Goal: Task Accomplishment & Management: Use online tool/utility

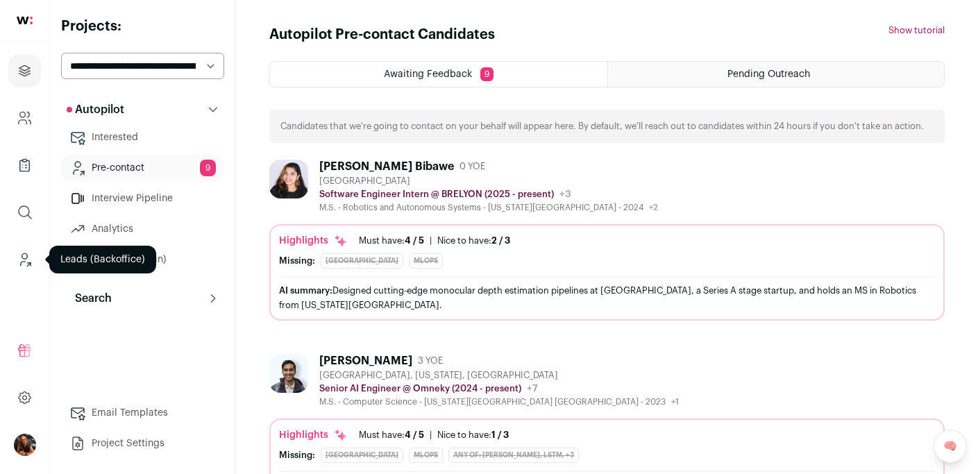
click at [24, 259] on icon "Leads (Backoffice)" at bounding box center [25, 256] width 6 height 6
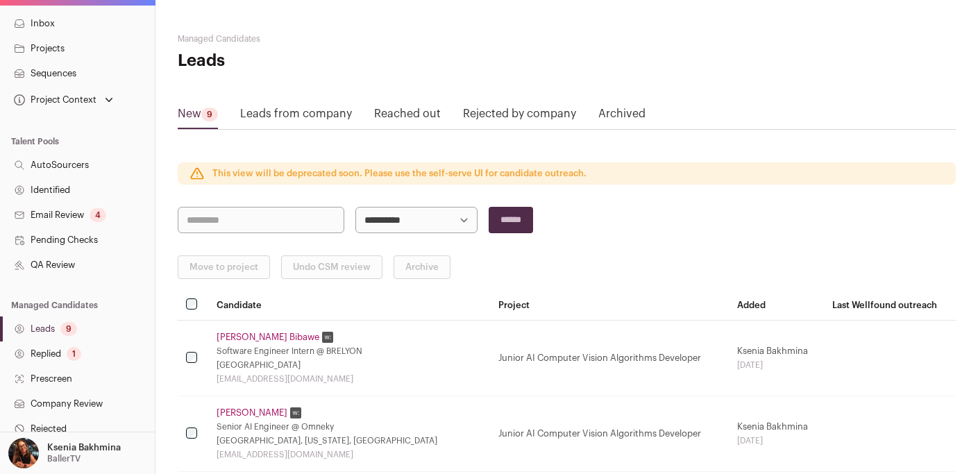
scroll to position [325, 0]
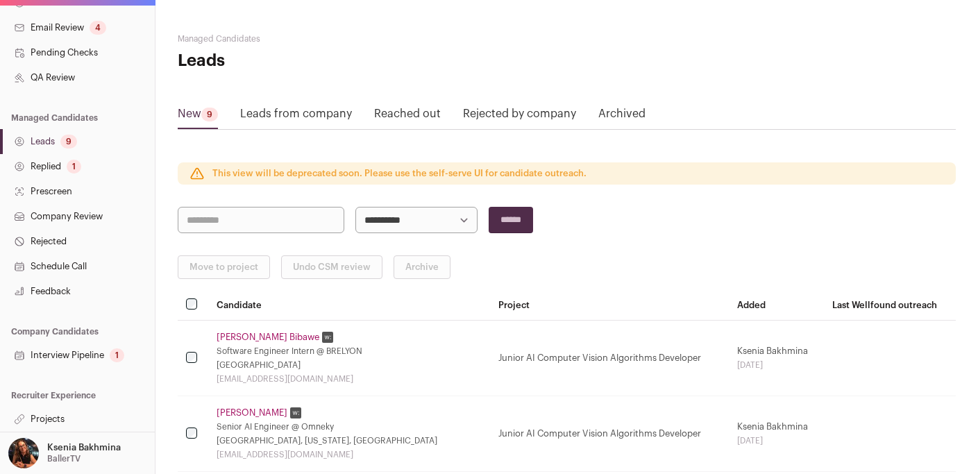
click at [58, 444] on p "Ksenia Bakhmina" at bounding box center [84, 447] width 74 height 11
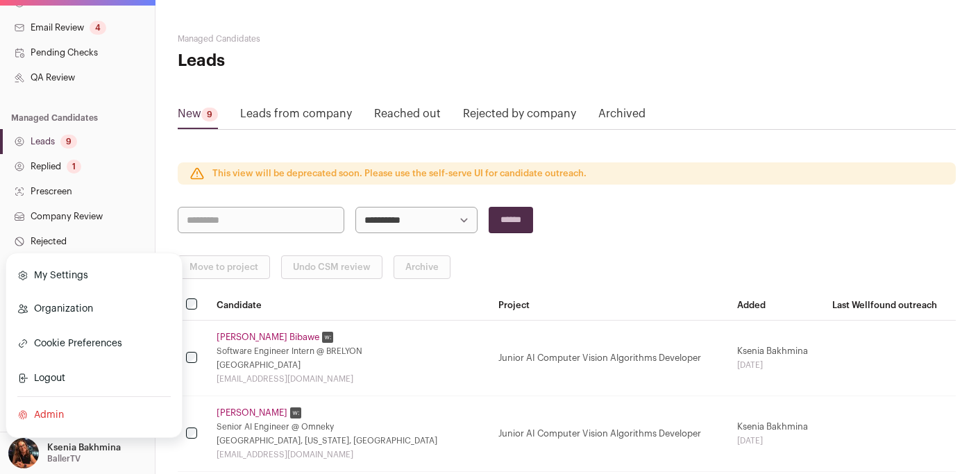
click at [57, 451] on p "Ksenia Bakhmina" at bounding box center [84, 447] width 74 height 11
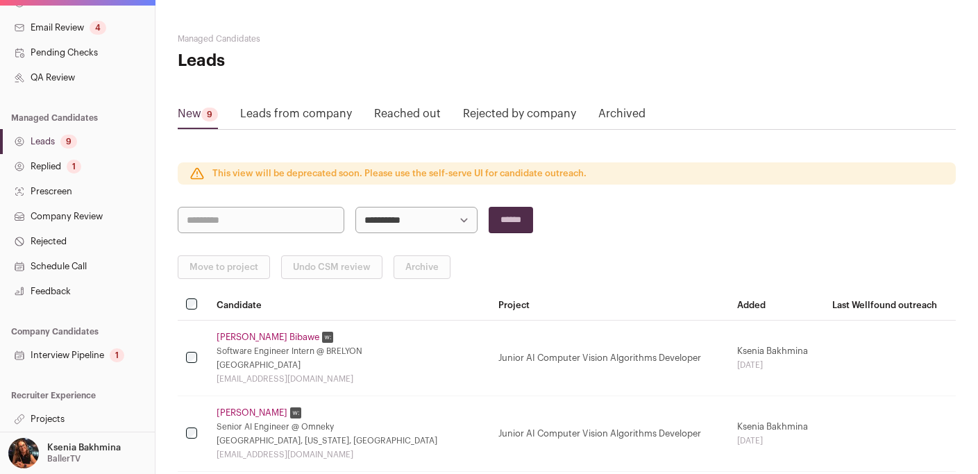
click at [56, 450] on p "Ksenia Bakhmina" at bounding box center [84, 447] width 74 height 11
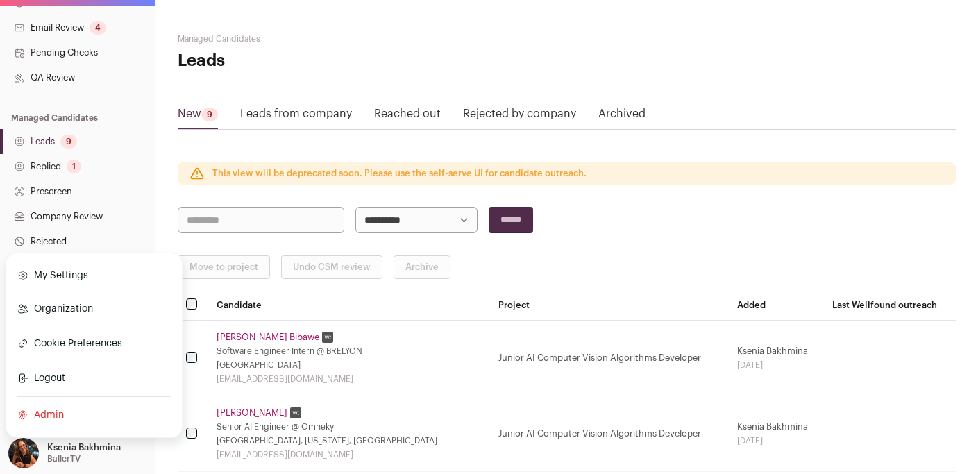
click at [39, 415] on link "Admin" at bounding box center [93, 415] width 153 height 31
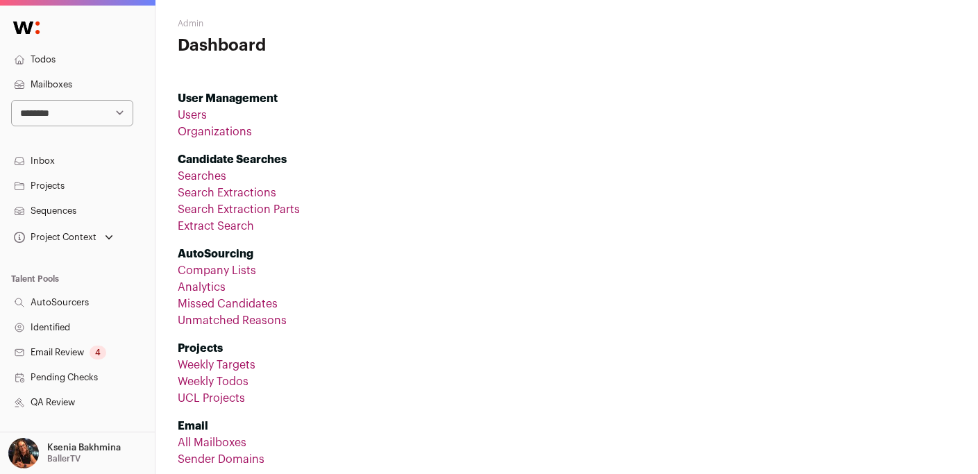
scroll to position [162, 0]
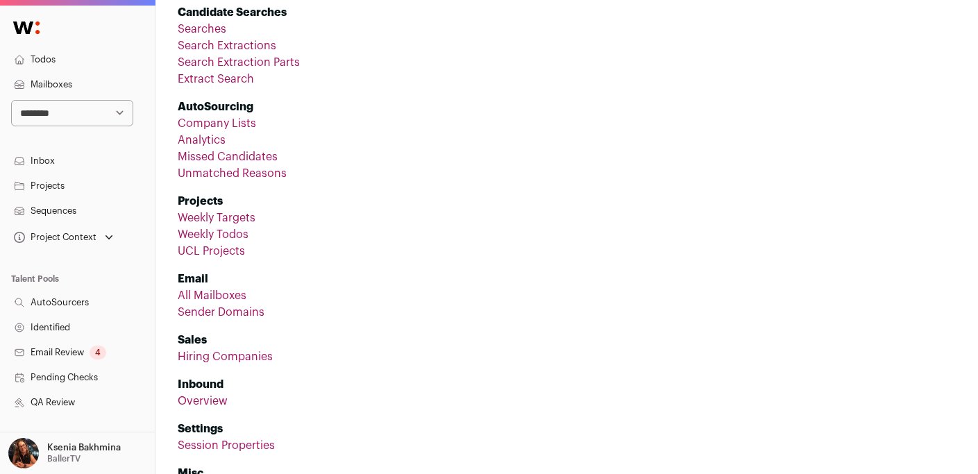
click at [228, 121] on link "Company Lists" at bounding box center [217, 123] width 78 height 11
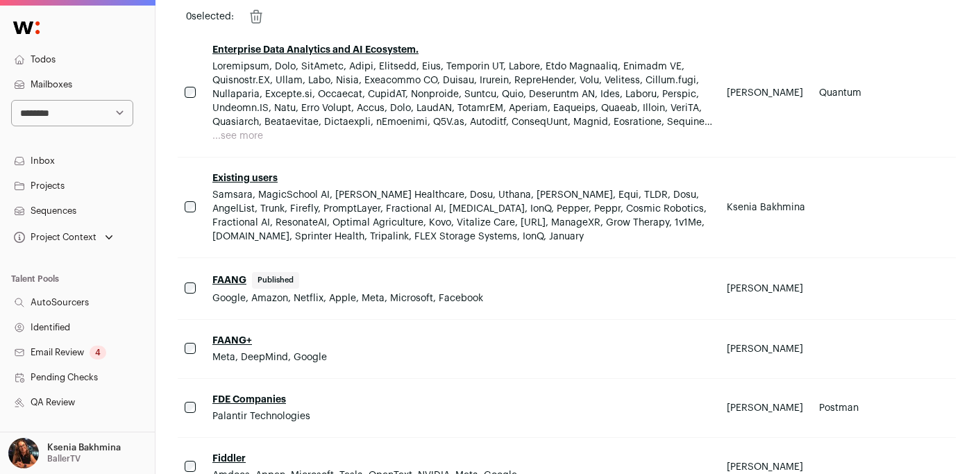
scroll to position [4699, 0]
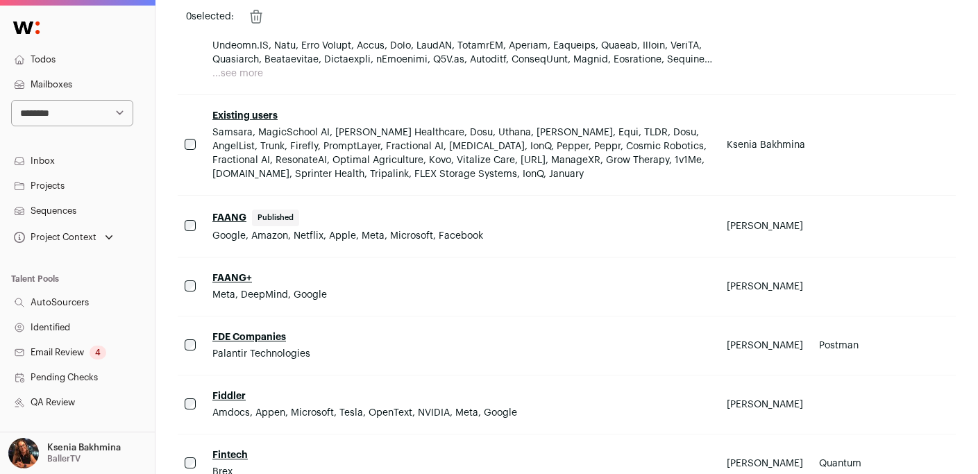
click at [230, 111] on link "Existing users" at bounding box center [244, 116] width 65 height 10
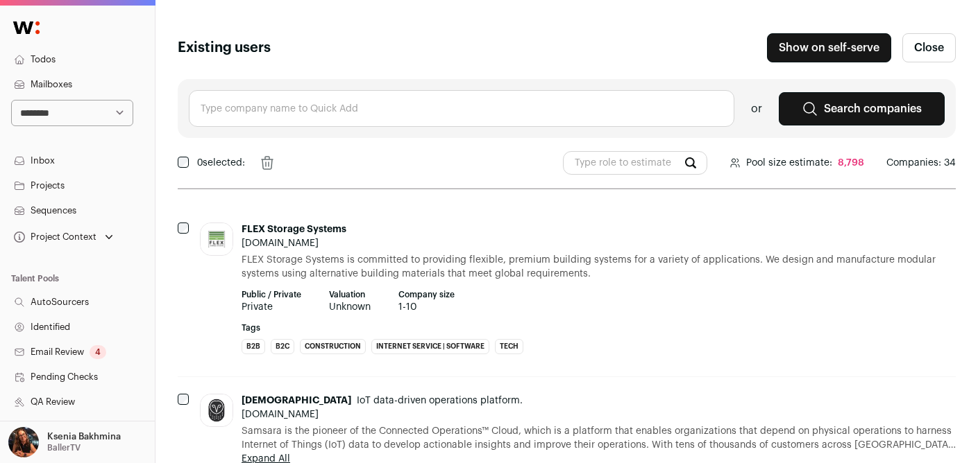
click at [273, 101] on input "text" at bounding box center [461, 108] width 545 height 37
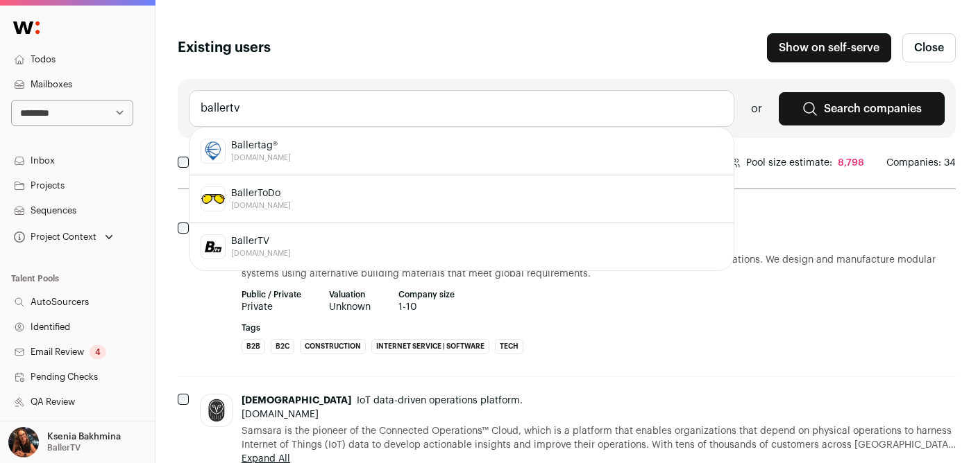
scroll to position [105, 0]
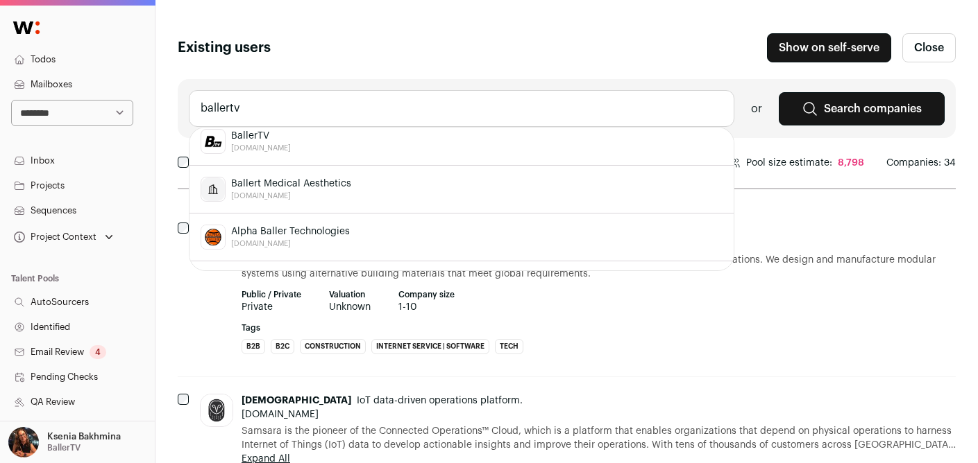
click at [273, 134] on span "BallerTV" at bounding box center [261, 136] width 60 height 14
type input "BallerTV [DOMAIN_NAME]"
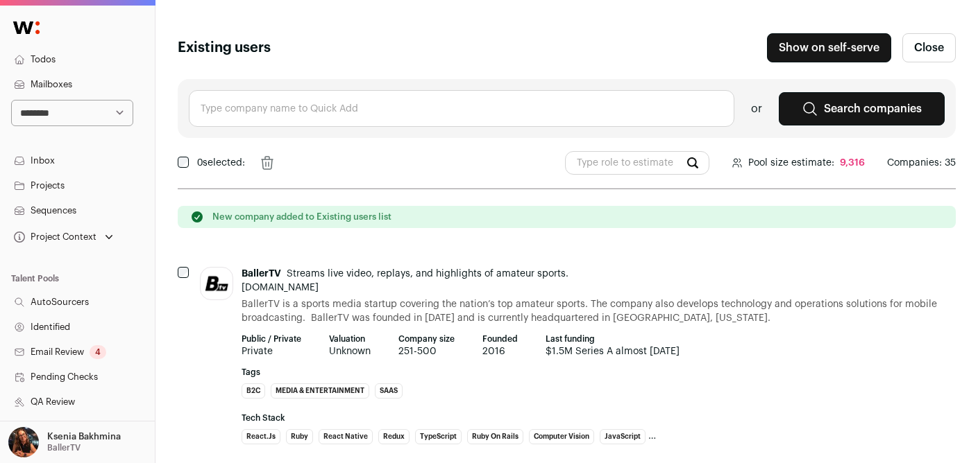
click at [229, 108] on input "text" at bounding box center [461, 108] width 545 height 37
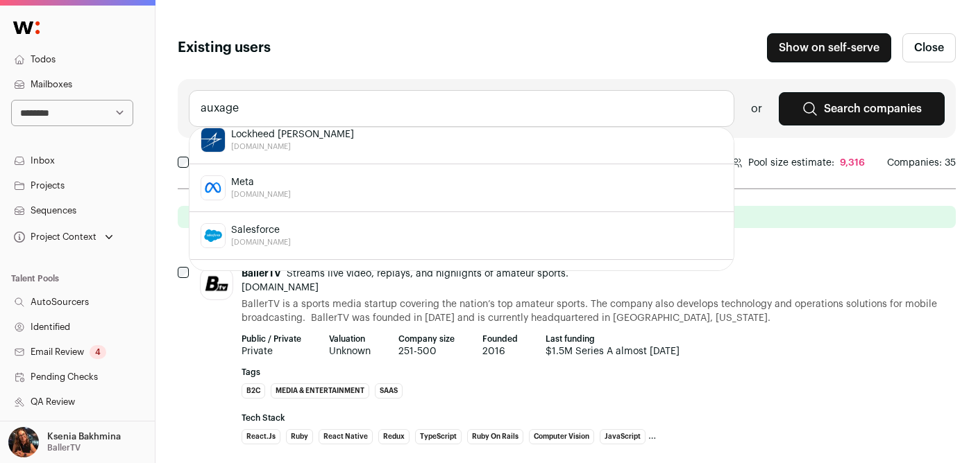
scroll to position [156, 0]
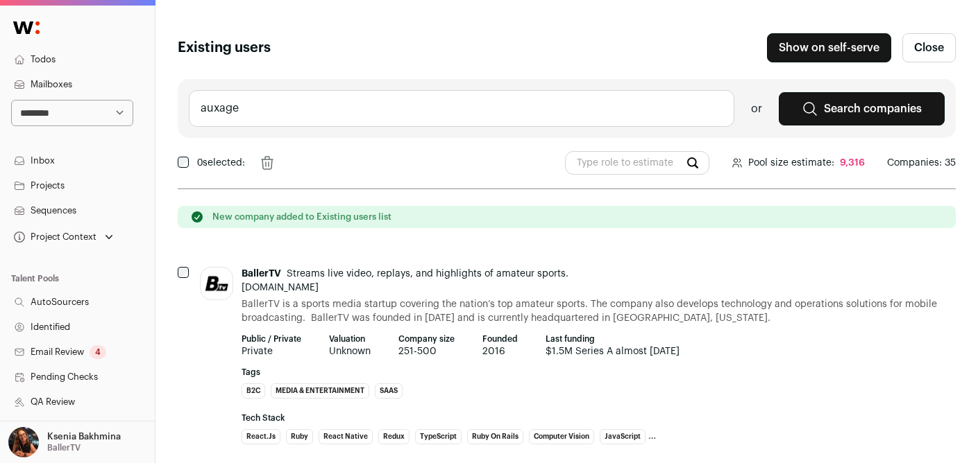
drag, startPoint x: 293, startPoint y: 94, endPoint x: 283, endPoint y: 102, distance: 12.4
click at [292, 95] on input "auxage" at bounding box center [461, 108] width 545 height 37
drag, startPoint x: 269, startPoint y: 110, endPoint x: 142, endPoint y: 103, distance: 127.2
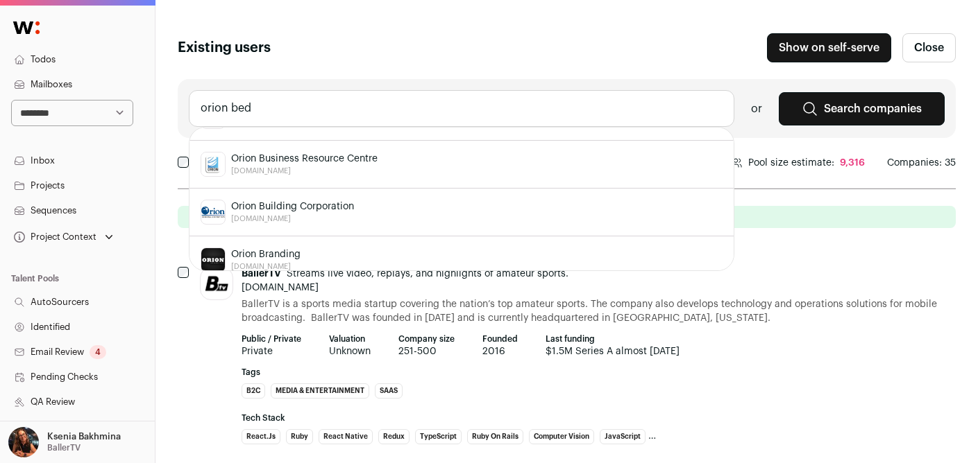
scroll to position [0, 0]
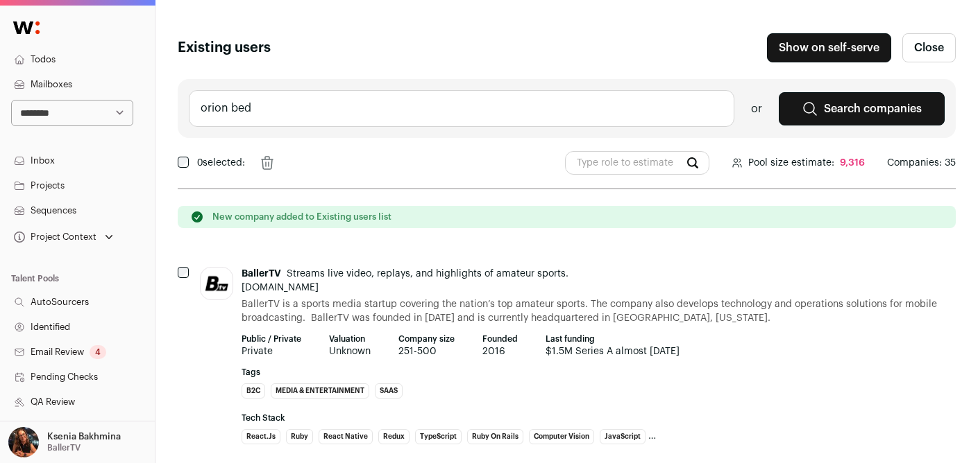
drag, startPoint x: 266, startPoint y: 108, endPoint x: 115, endPoint y: 103, distance: 150.7
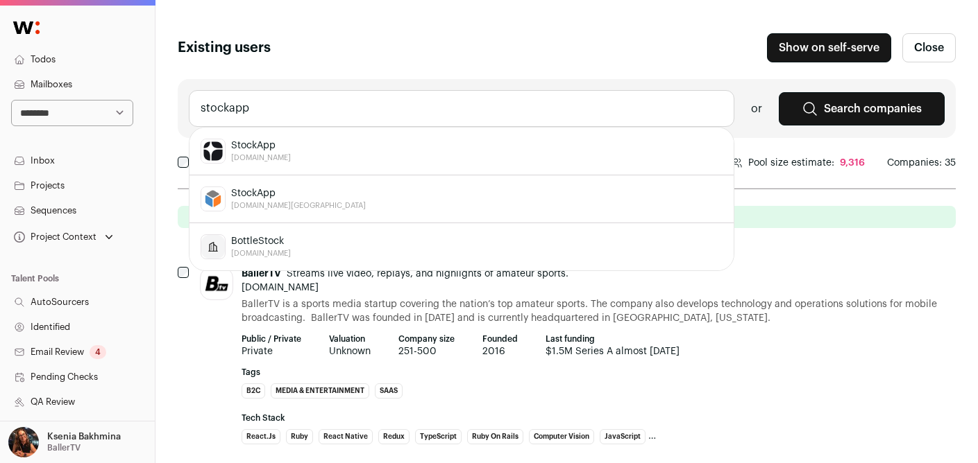
click at [239, 152] on span "StockApp" at bounding box center [261, 146] width 60 height 14
type input "StockApp [DOMAIN_NAME]"
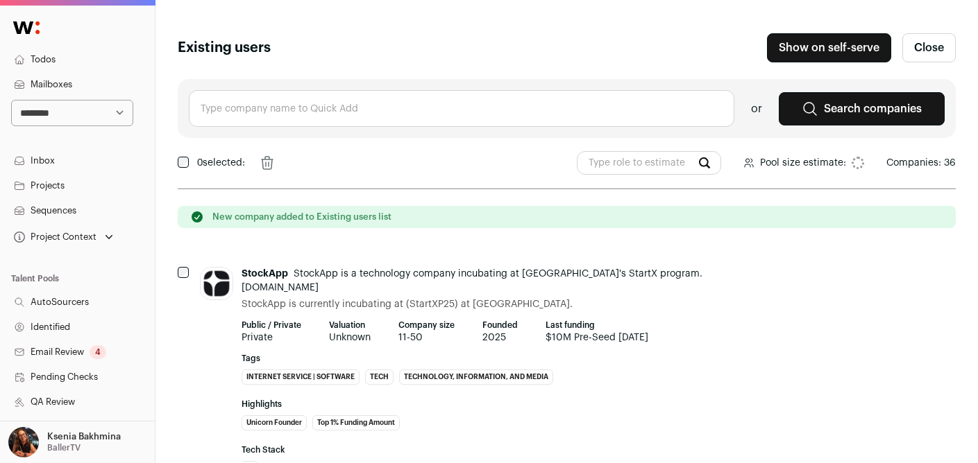
click at [272, 105] on input "text" at bounding box center [461, 108] width 545 height 37
type input "1"
click at [232, 106] on input "text" at bounding box center [461, 108] width 545 height 37
click at [241, 146] on span "Datadasher" at bounding box center [257, 146] width 53 height 14
type input "Datadasher [URL]"
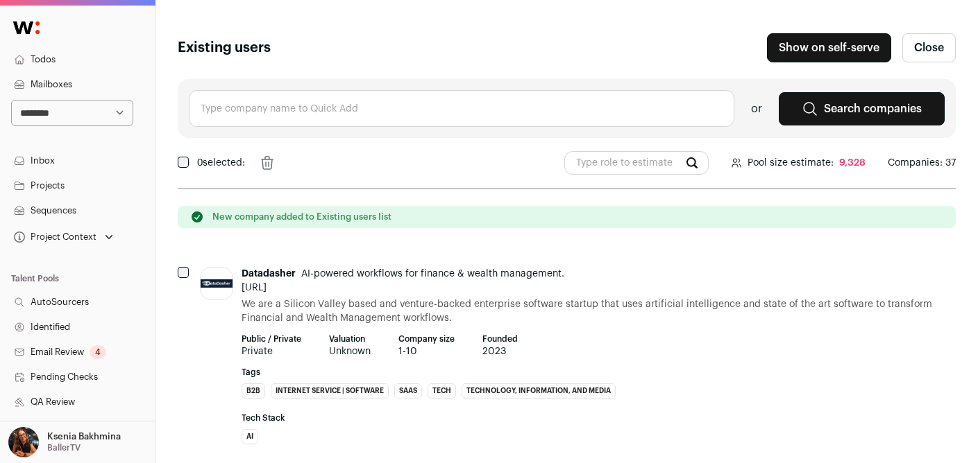
click at [383, 110] on input "text" at bounding box center [461, 108] width 545 height 37
click at [306, 155] on div "Lawtrades [DOMAIN_NAME]" at bounding box center [462, 151] width 522 height 25
type input "Lawtrades [DOMAIN_NAME]"
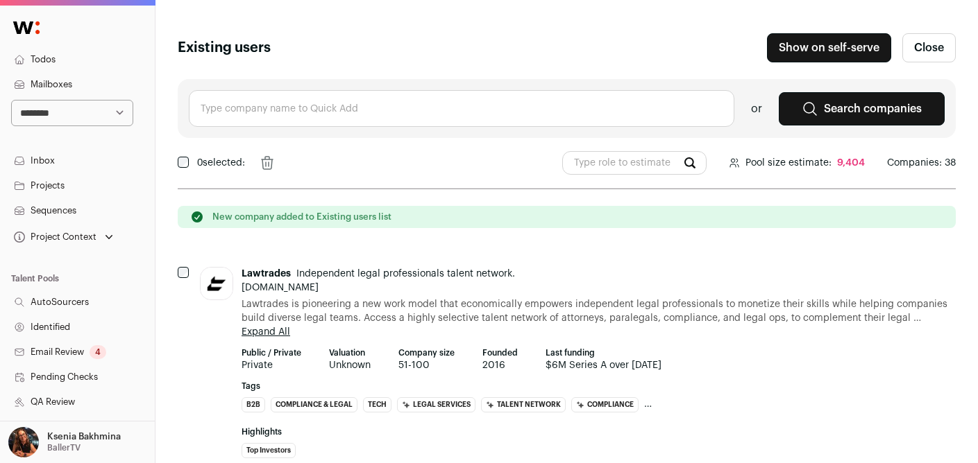
click at [295, 99] on input "text" at bounding box center [461, 108] width 545 height 37
click at [261, 146] on div "[URL] [URL]" at bounding box center [462, 151] width 522 height 25
type input "[URL] [URL]"
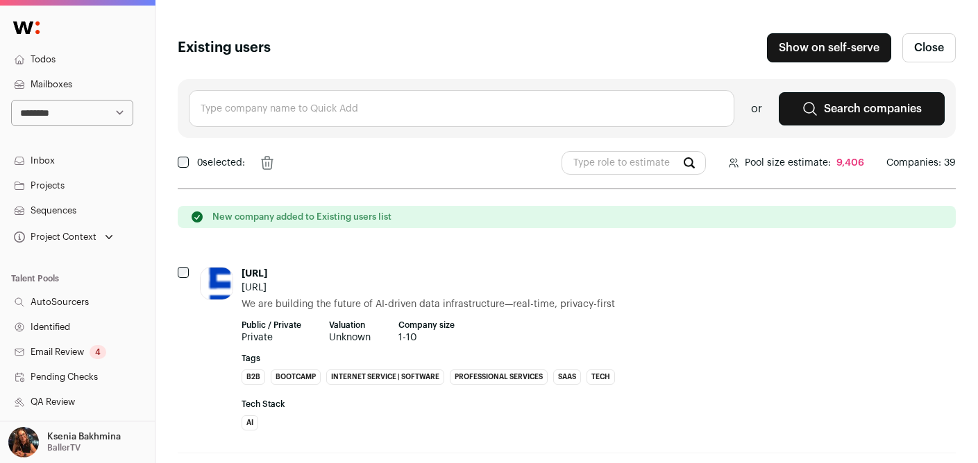
click at [237, 114] on input "text" at bounding box center [461, 108] width 545 height 37
type input "c"
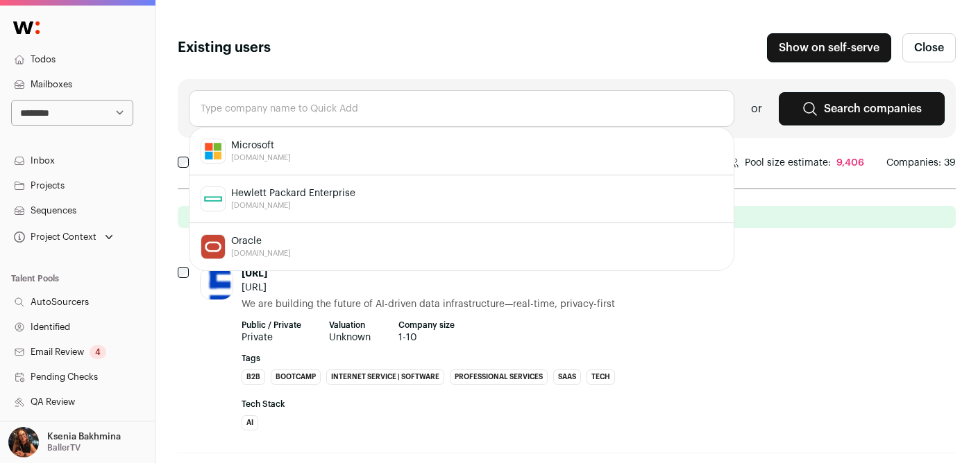
click at [226, 99] on input "text" at bounding box center [461, 108] width 545 height 37
click at [280, 147] on span "Tremendous" at bounding box center [261, 146] width 60 height 14
type input "Tremendous [DOMAIN_NAME]"
